Goal: Information Seeking & Learning: Understand process/instructions

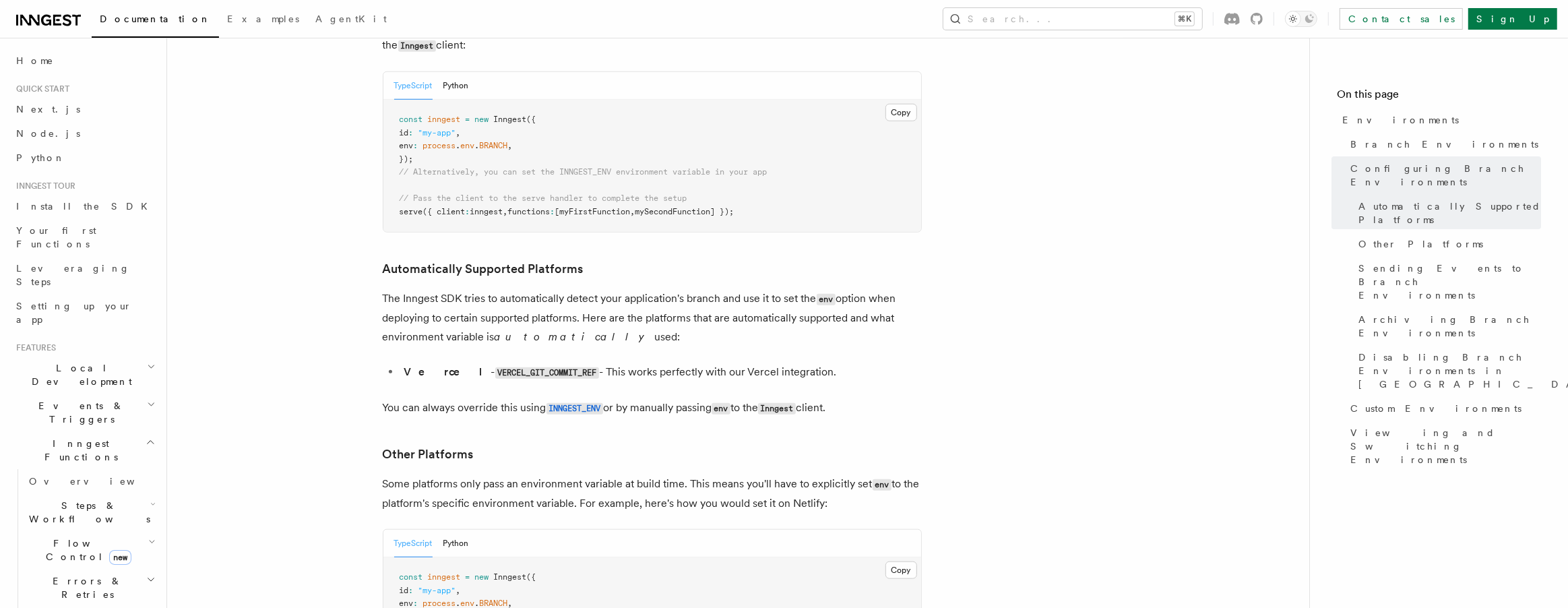
scroll to position [1434, 0]
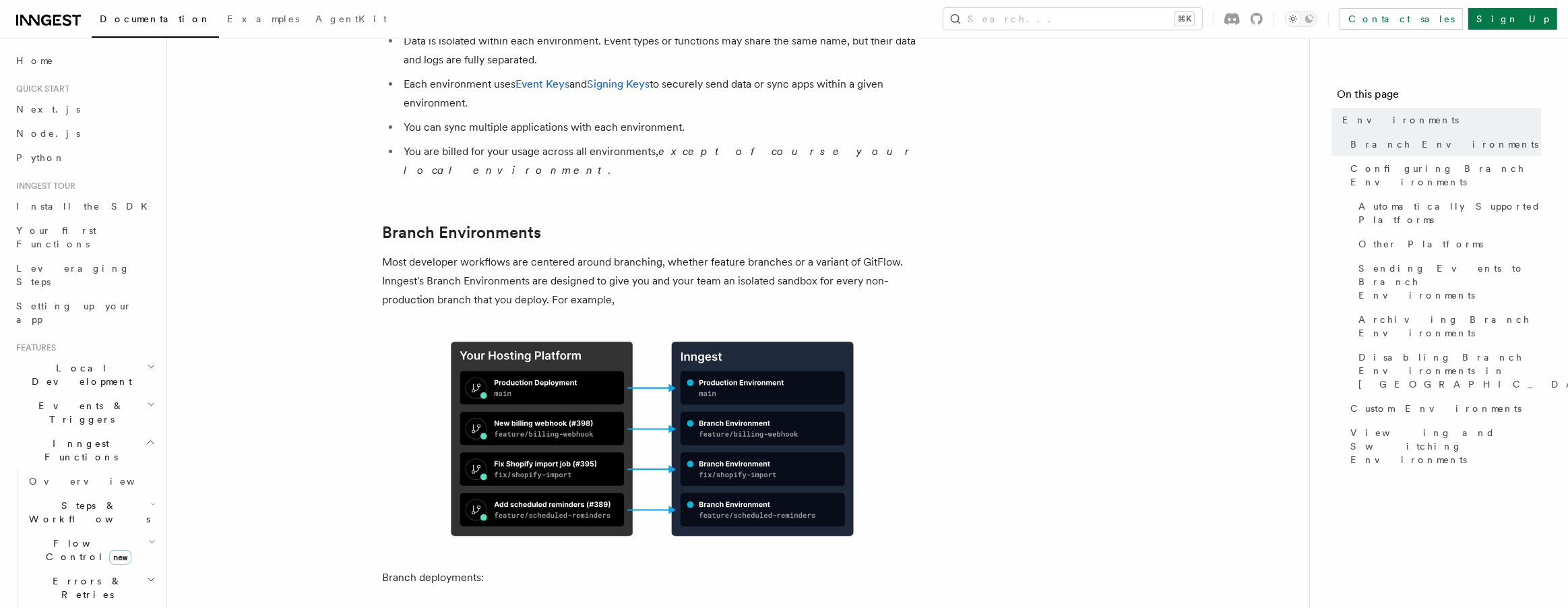
scroll to position [385, 0]
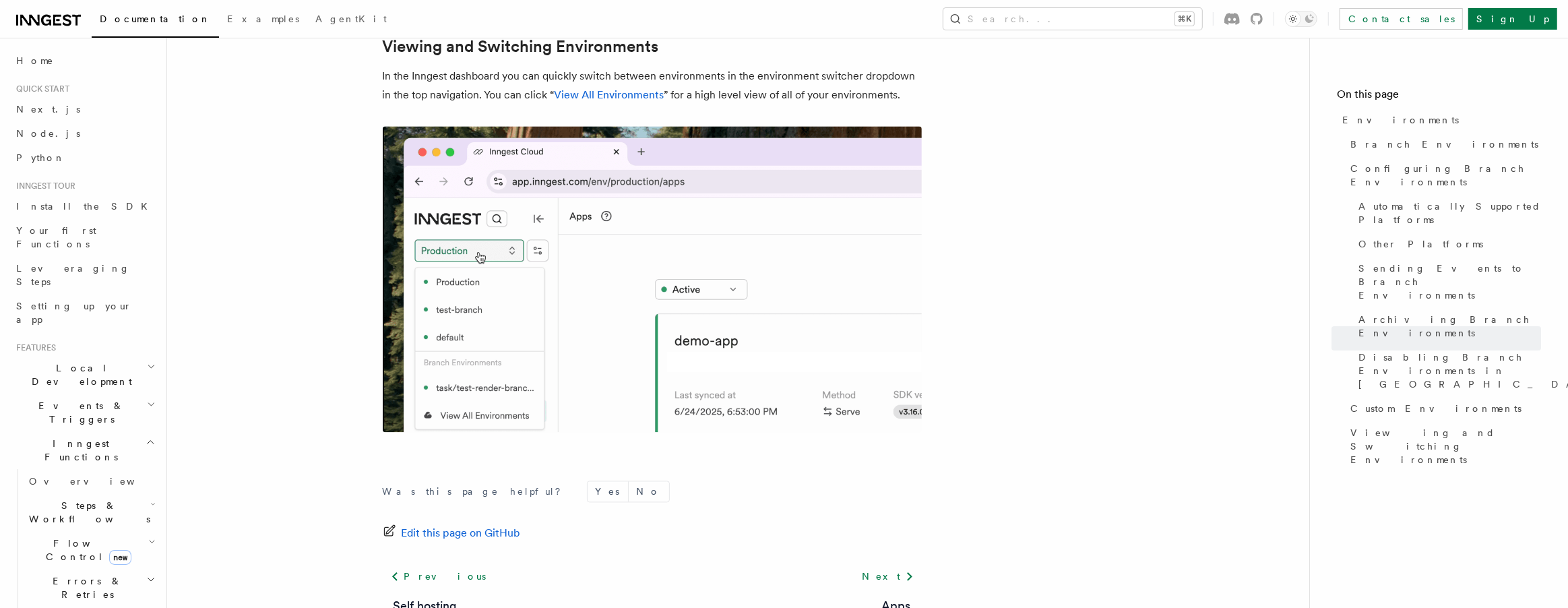
scroll to position [3086, 0]
